Goal: Information Seeking & Learning: Learn about a topic

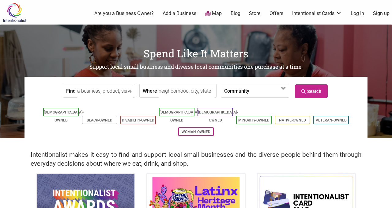
click at [213, 15] on link "Map" at bounding box center [213, 13] width 17 height 7
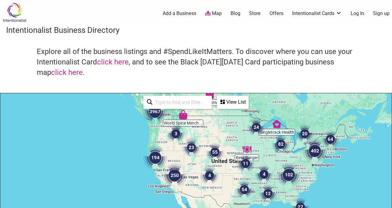
drag, startPoint x: 217, startPoint y: 184, endPoint x: 202, endPoint y: 124, distance: 61.8
click at [202, 124] on div at bounding box center [195, 212] width 391 height 238
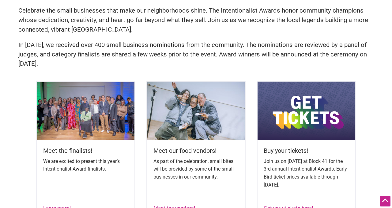
scroll to position [172, 0]
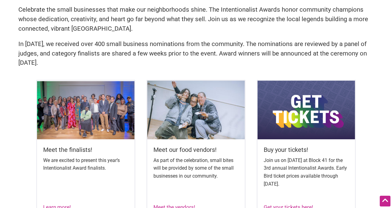
click at [96, 180] on div "We are excited to present this year’s Intentionalist Award finalists." at bounding box center [85, 169] width 85 height 27
click at [85, 156] on div "Meet the finalists! We are excited to present this year’s Intentionalist Award …" at bounding box center [85, 167] width 97 height 56
click at [77, 149] on h5 "Meet the finalists!" at bounding box center [85, 149] width 85 height 9
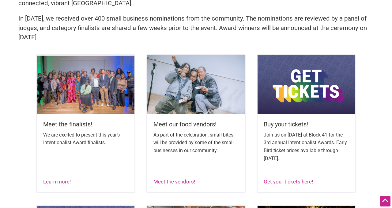
scroll to position [202, 0]
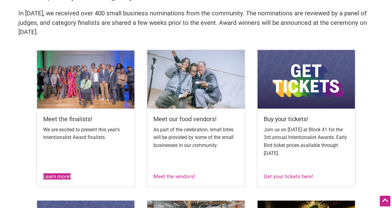
click at [64, 178] on link "Learn more!" at bounding box center [57, 176] width 28 height 6
click at [185, 177] on link "Meet the vendors!" at bounding box center [174, 176] width 42 height 6
click at [62, 176] on link "Learn more!" at bounding box center [57, 176] width 28 height 6
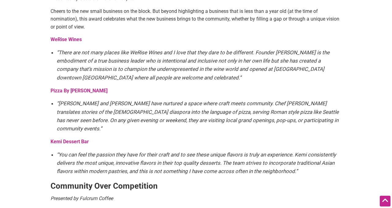
scroll to position [364, 0]
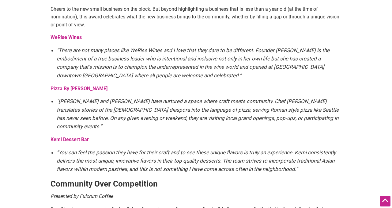
click at [73, 40] on strong "WeRise Wines" at bounding box center [66, 37] width 31 height 6
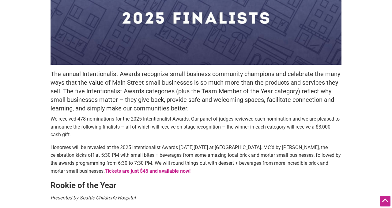
scroll to position [0, 0]
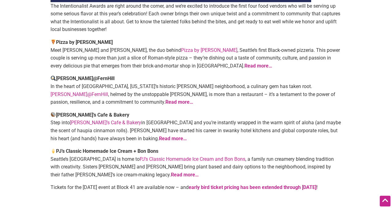
scroll to position [159, 0]
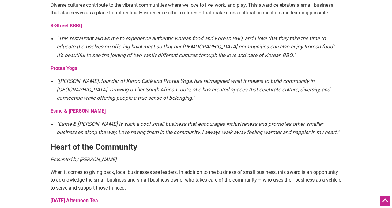
scroll to position [766, 0]
